Goal: Task Accomplishment & Management: Manage account settings

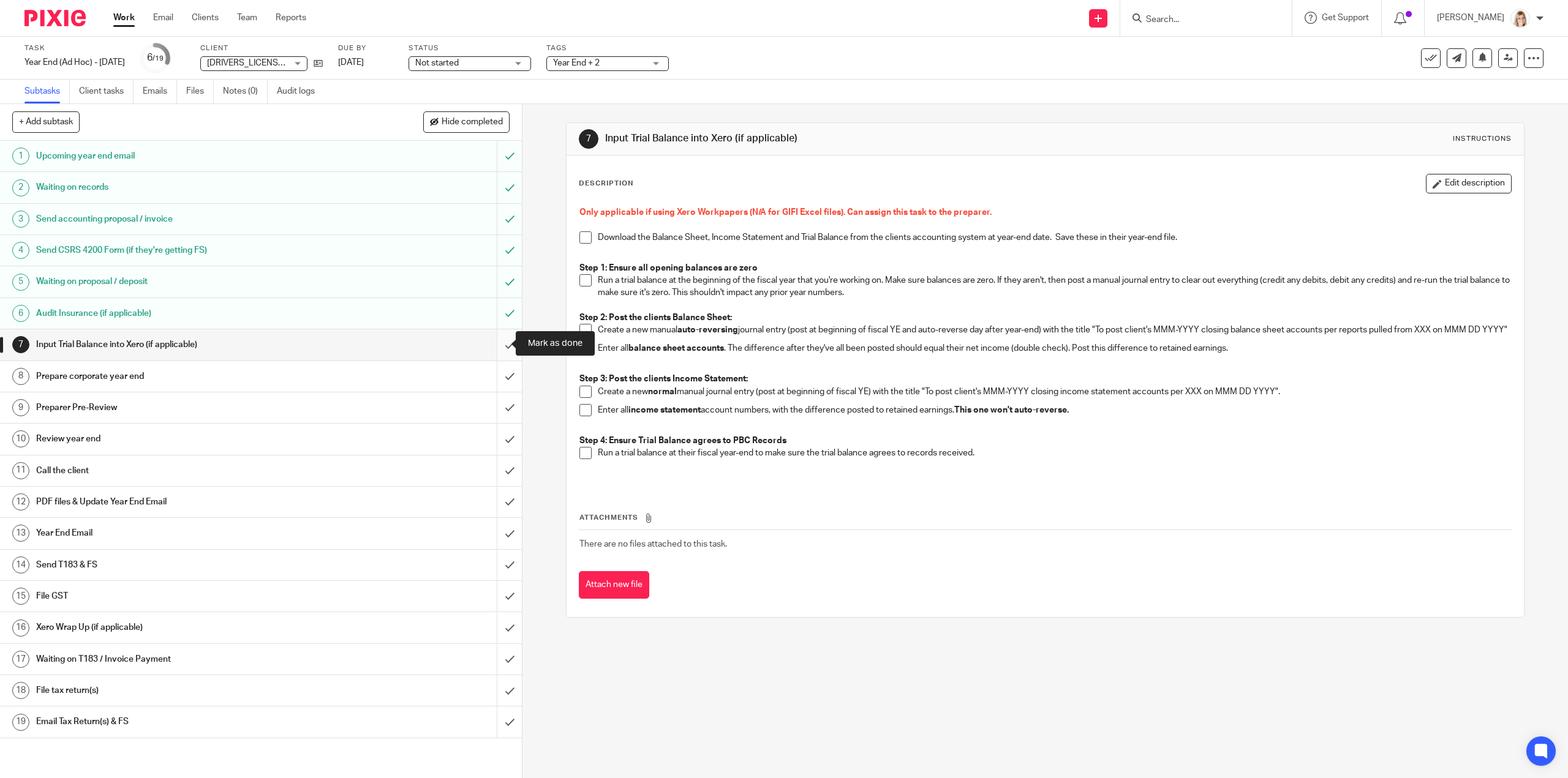
click at [503, 345] on input "submit" at bounding box center [261, 344] width 522 height 30
click at [531, 66] on div "Not started Not started" at bounding box center [469, 64] width 122 height 15
click at [522, 107] on li "In progress" at bounding box center [492, 107] width 121 height 25
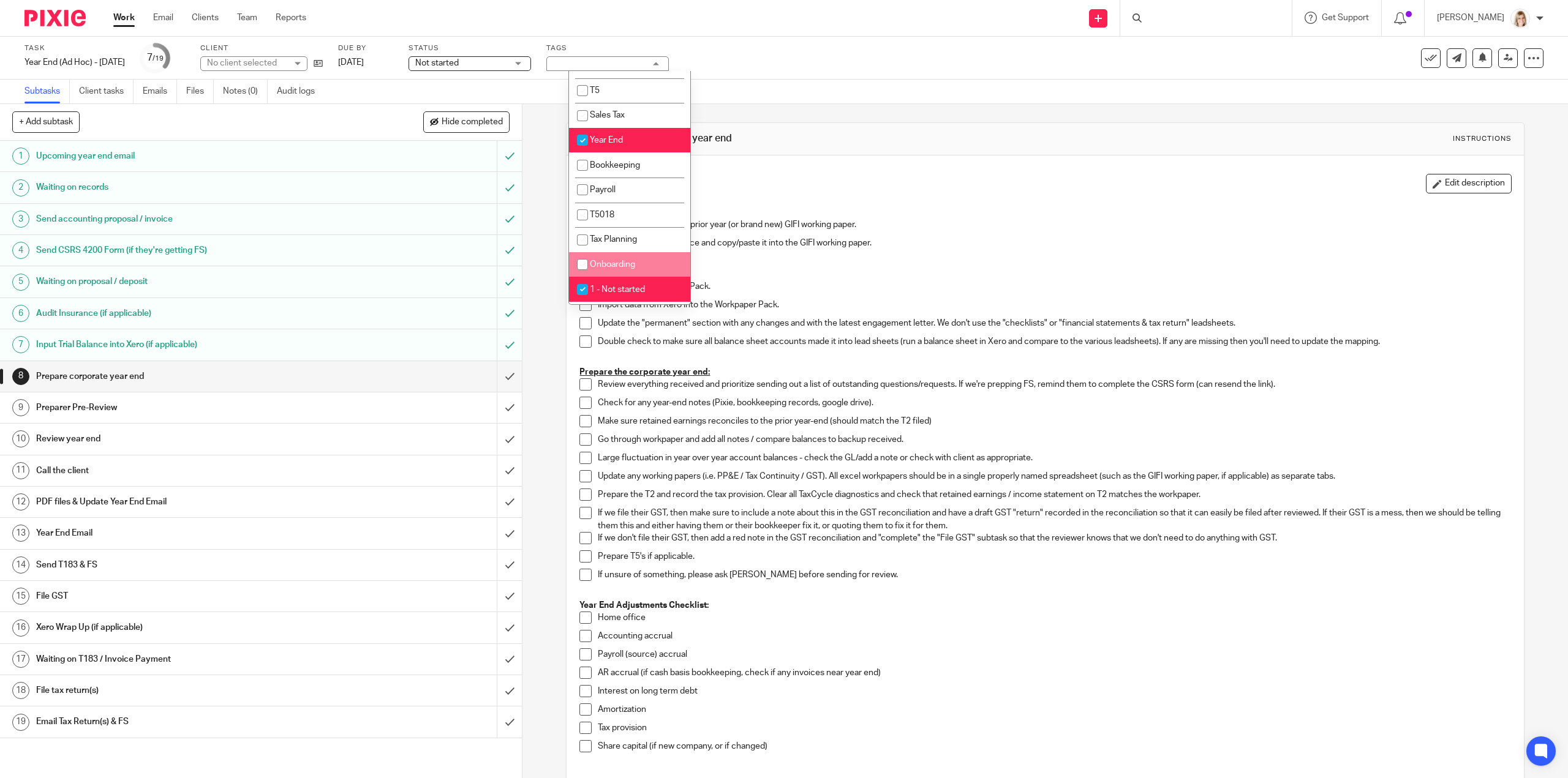
scroll to position [245, 0]
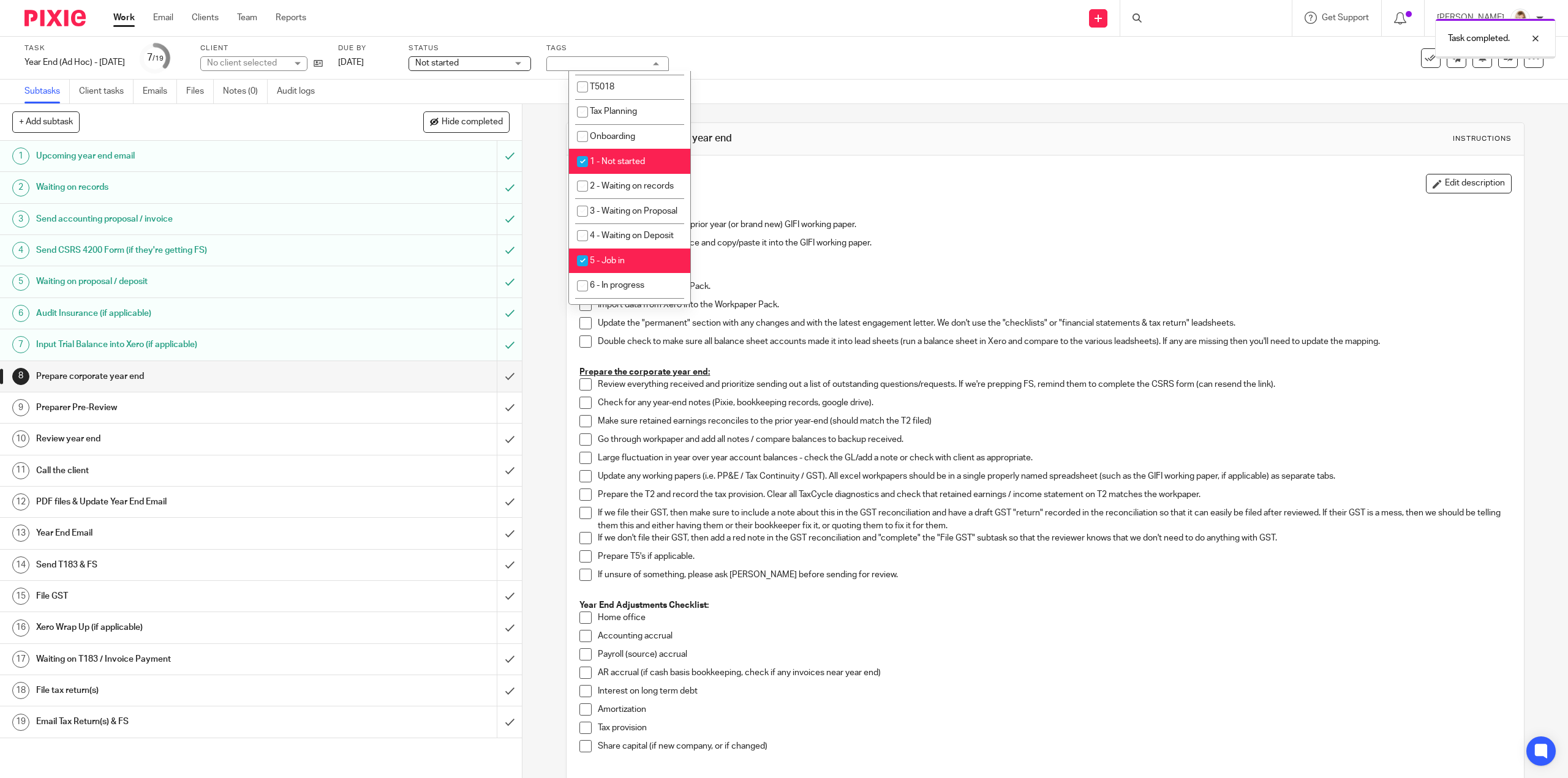
click at [584, 162] on input "checkbox" at bounding box center [582, 162] width 23 height 23
checkbox input "false"
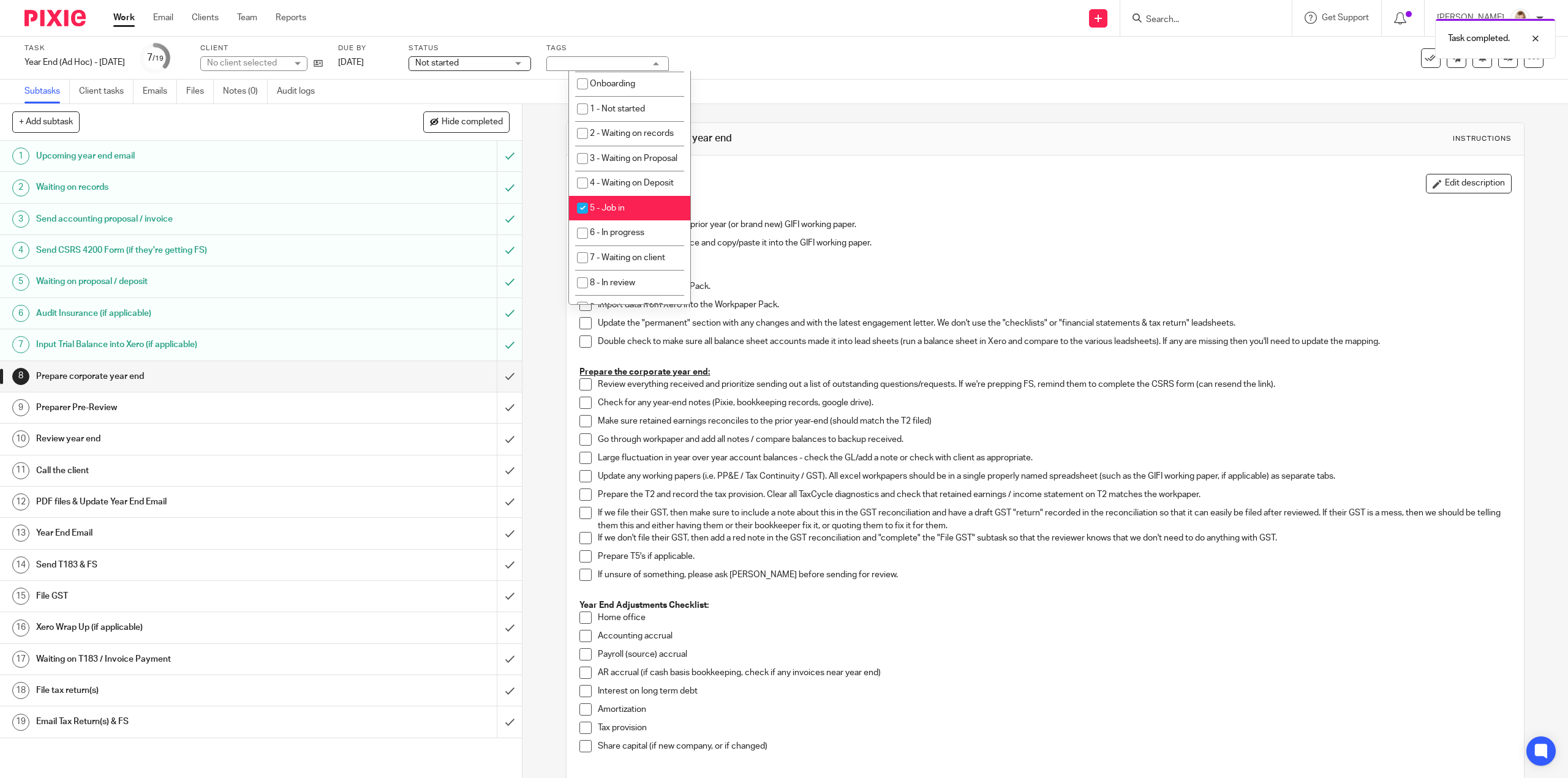
scroll to position [368, 0]
click at [578, 150] on input "checkbox" at bounding box center [582, 139] width 23 height 23
checkbox input "false"
click at [581, 153] on input "checkbox" at bounding box center [582, 142] width 23 height 23
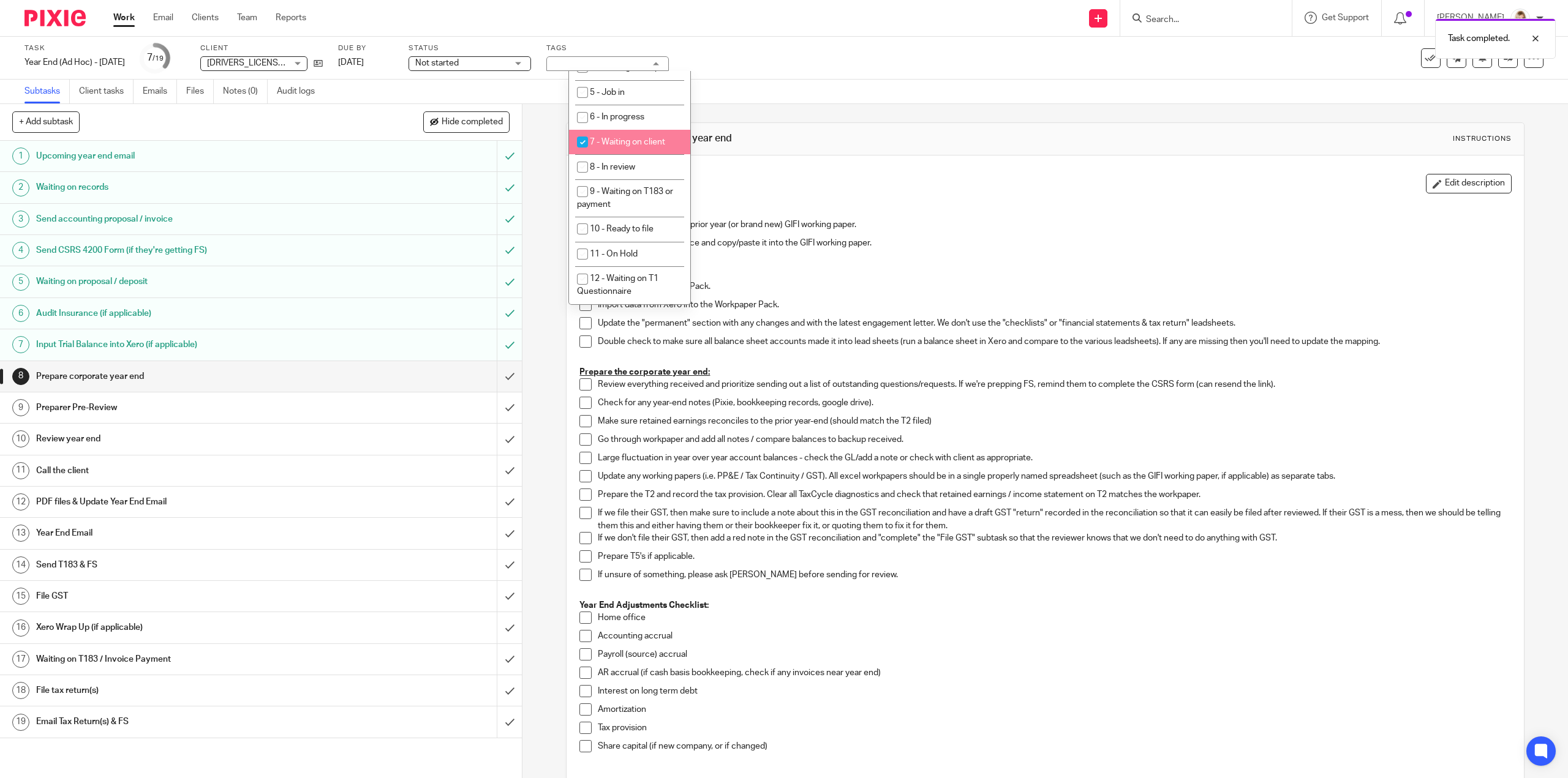
checkbox input "true"
click at [784, 73] on div "Task Year End (Ad Hoc) - February 2025 Save Year End (Ad Hoc) - February 2025 7…" at bounding box center [784, 57] width 1568 height 43
click at [127, 18] on link "Work" at bounding box center [124, 18] width 22 height 12
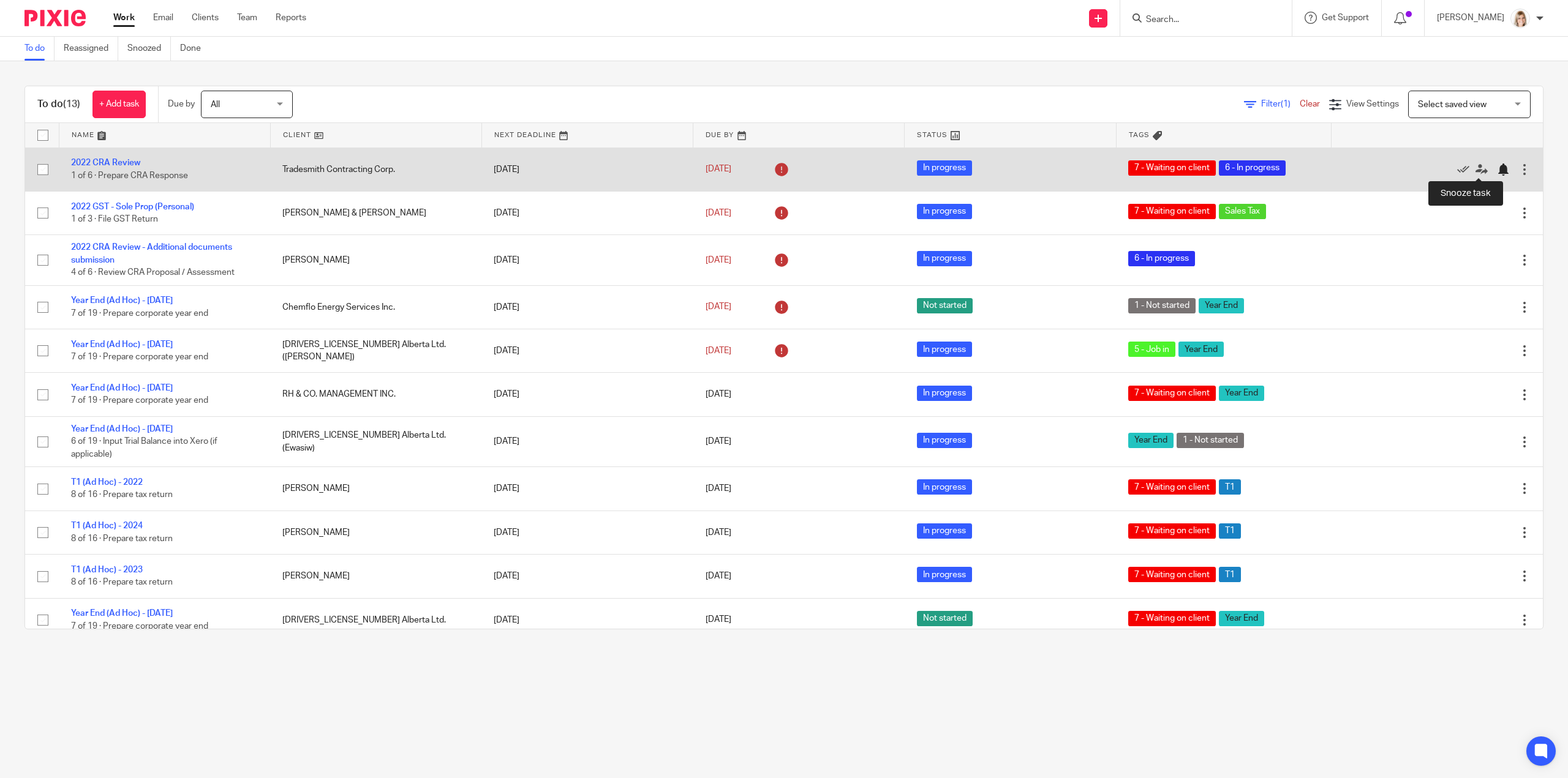
click at [1497, 166] on div at bounding box center [1503, 170] width 12 height 12
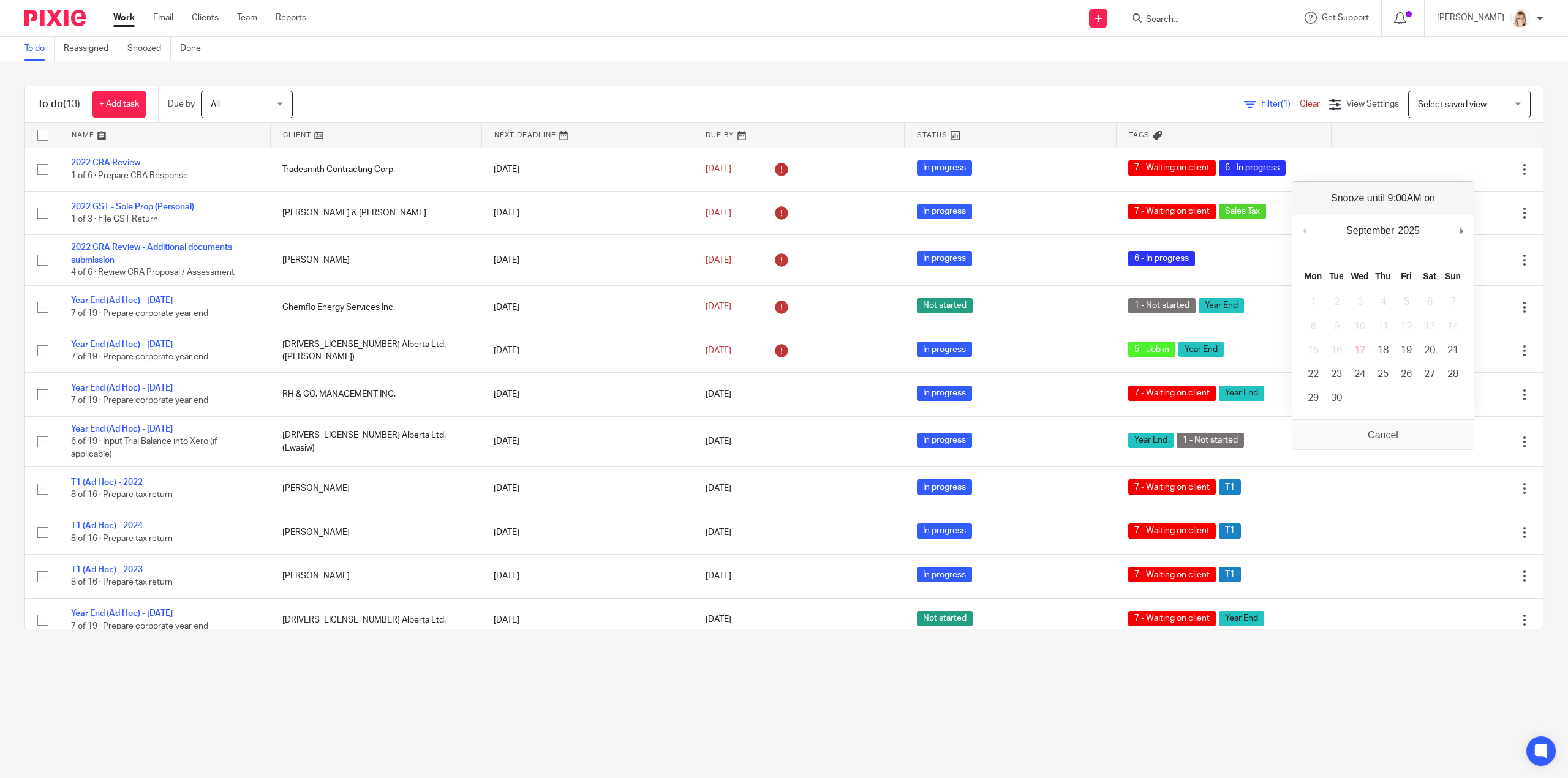
click at [948, 92] on div "Filter (1) Clear View Settings View Settings (1) Filters Clear Save Manage save…" at bounding box center [928, 104] width 1229 height 28
